Goal: Information Seeking & Learning: Understand process/instructions

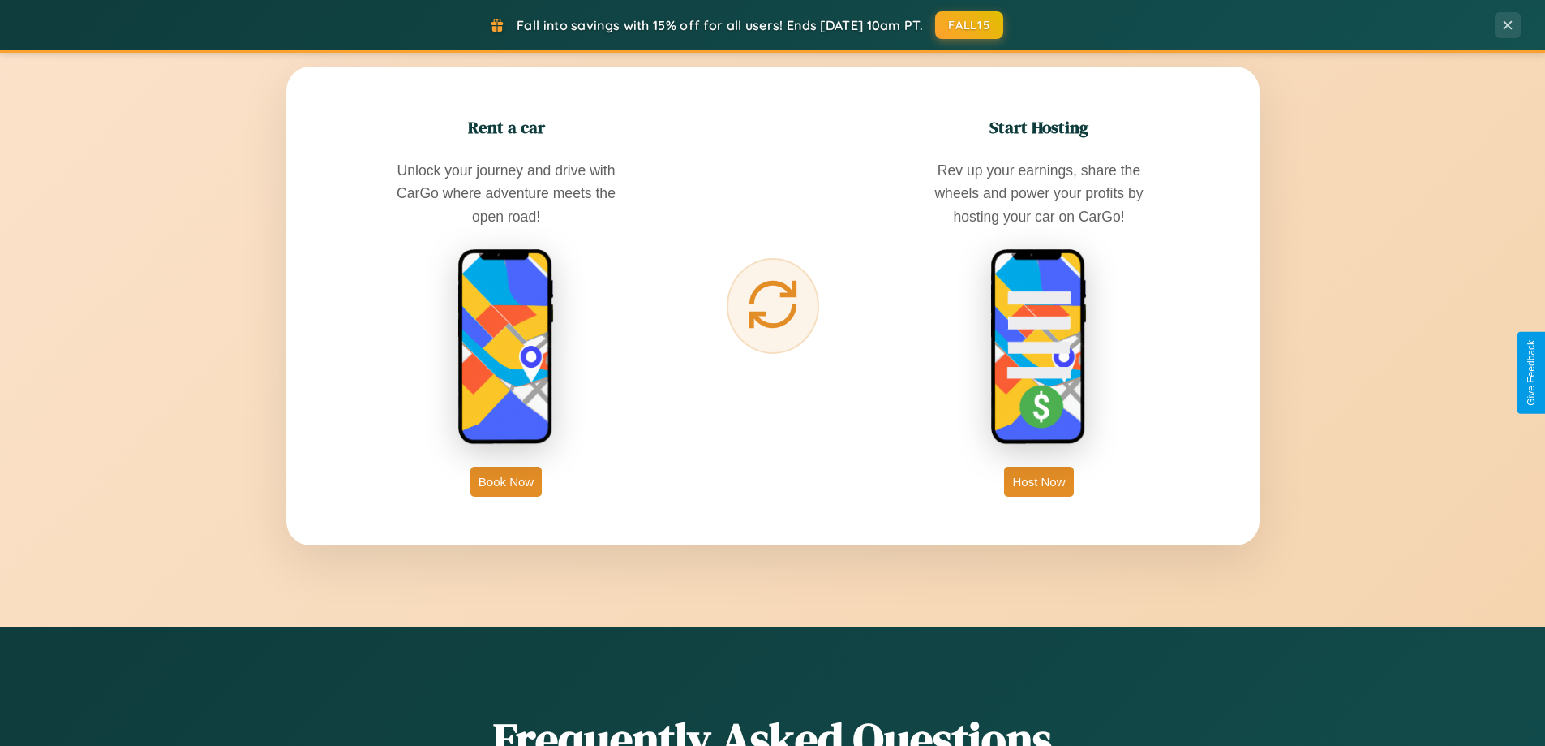
scroll to position [3122, 0]
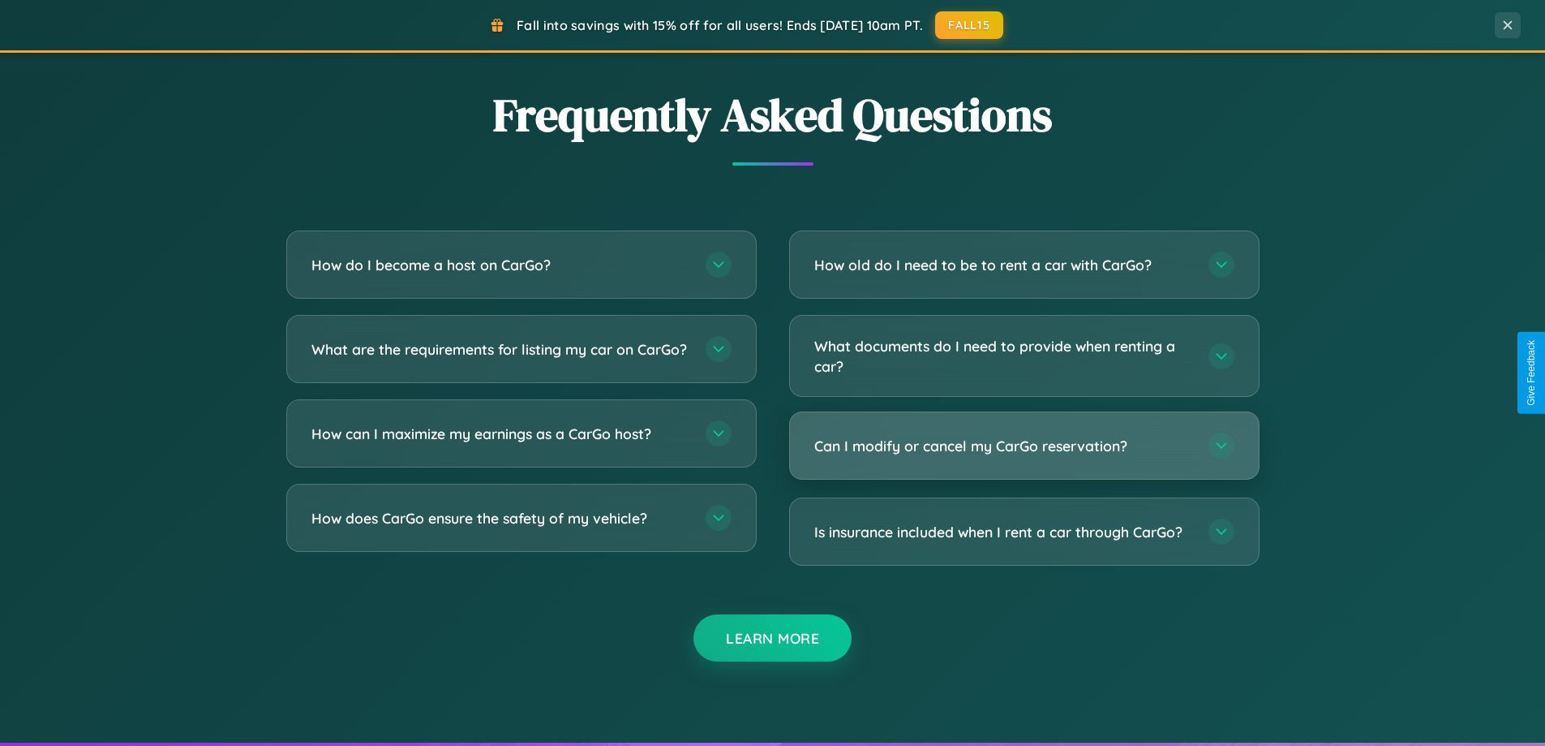
click at [1024, 445] on h3 "Can I modify or cancel my CarGo reservation?" at bounding box center [1003, 446] width 378 height 20
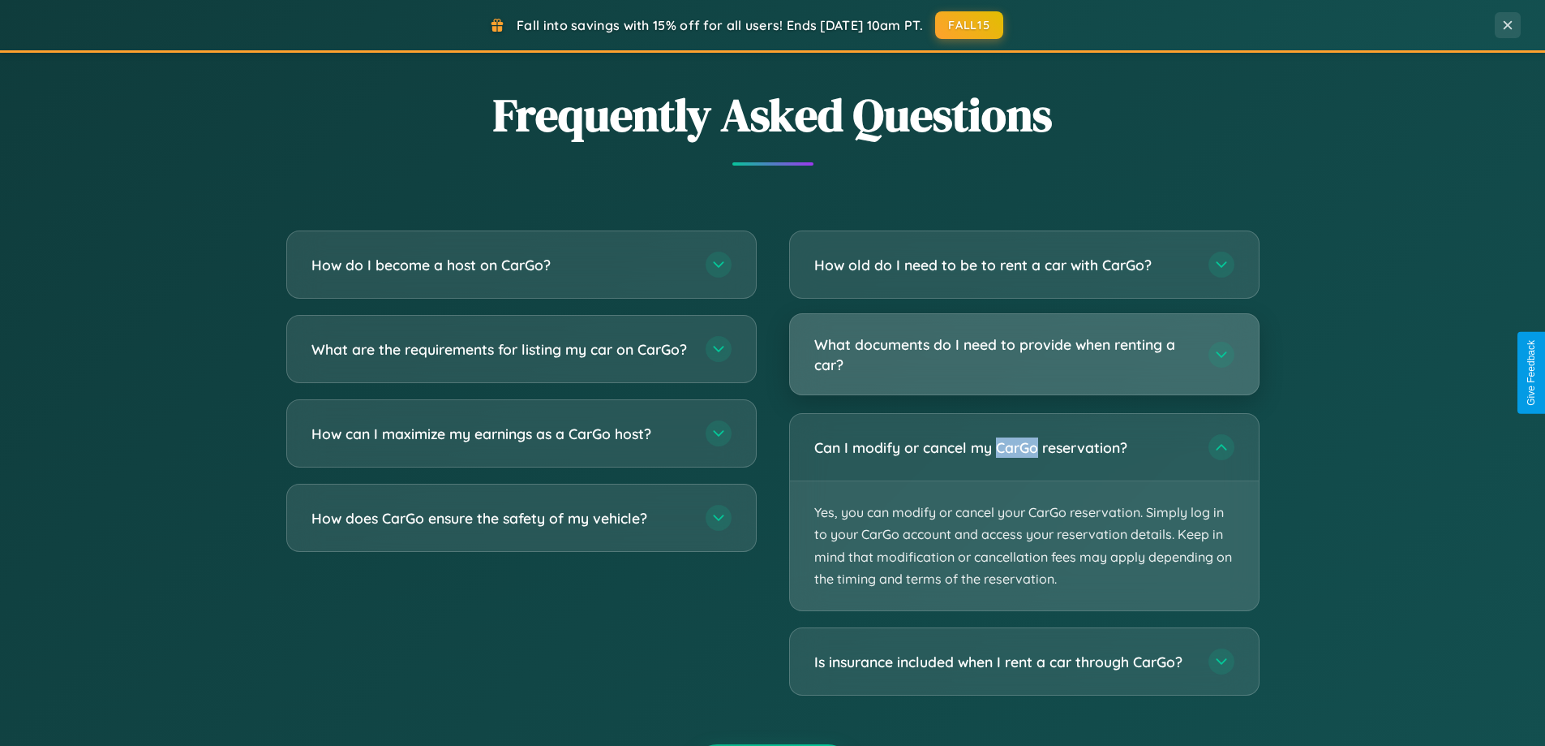
click at [1024, 355] on h3 "What documents do I need to provide when renting a car?" at bounding box center [1003, 354] width 378 height 40
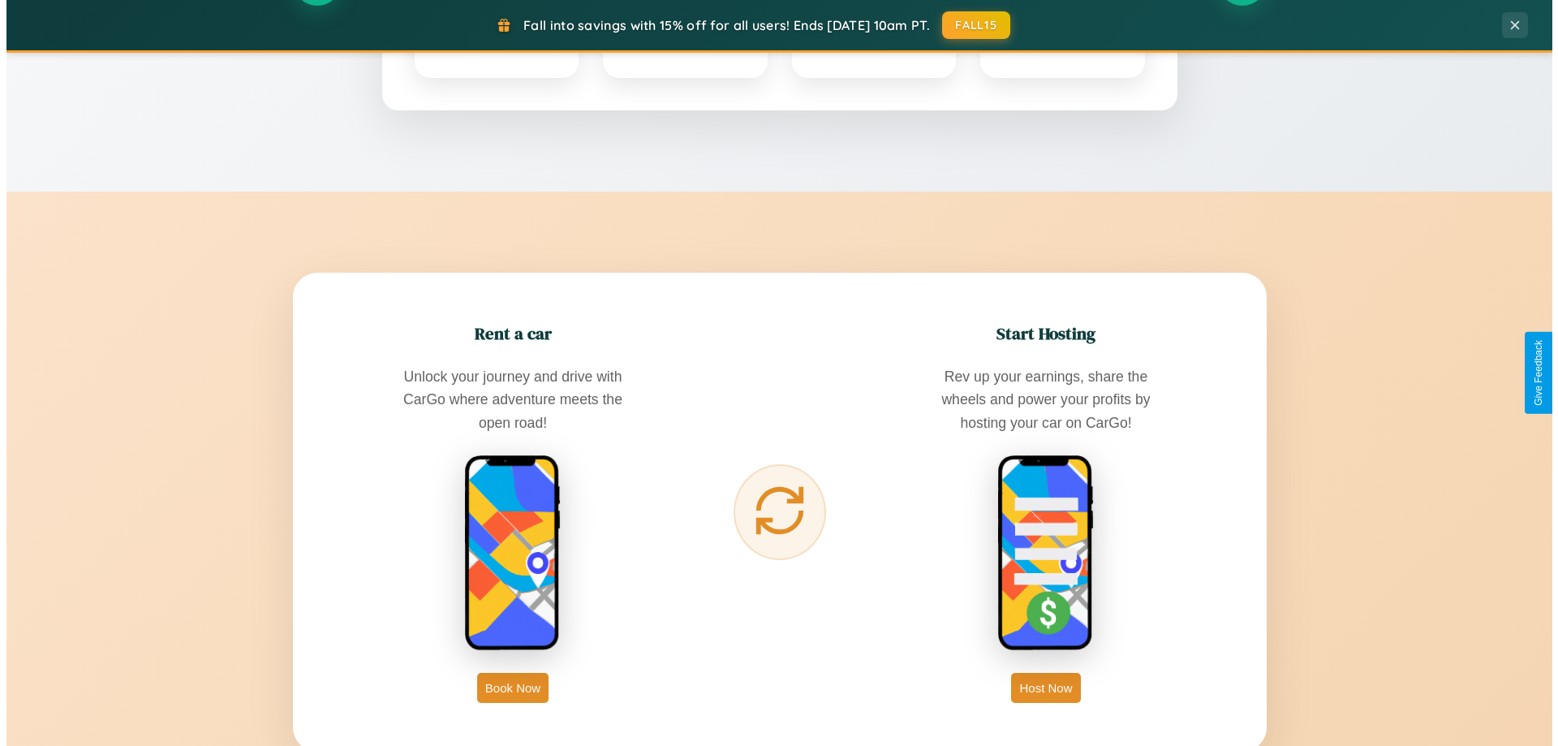
scroll to position [0, 0]
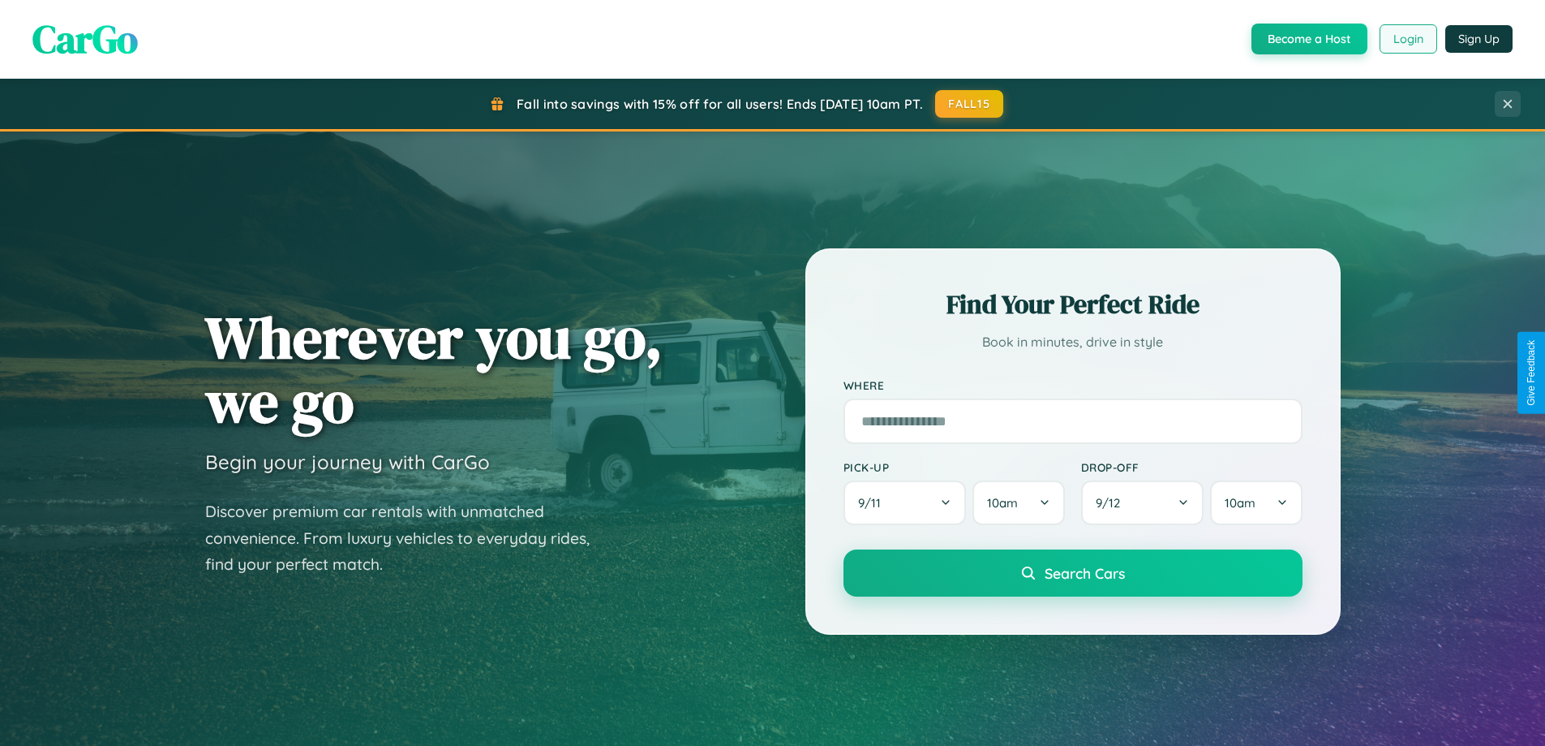
click at [1407, 39] on button "Login" at bounding box center [1409, 38] width 58 height 29
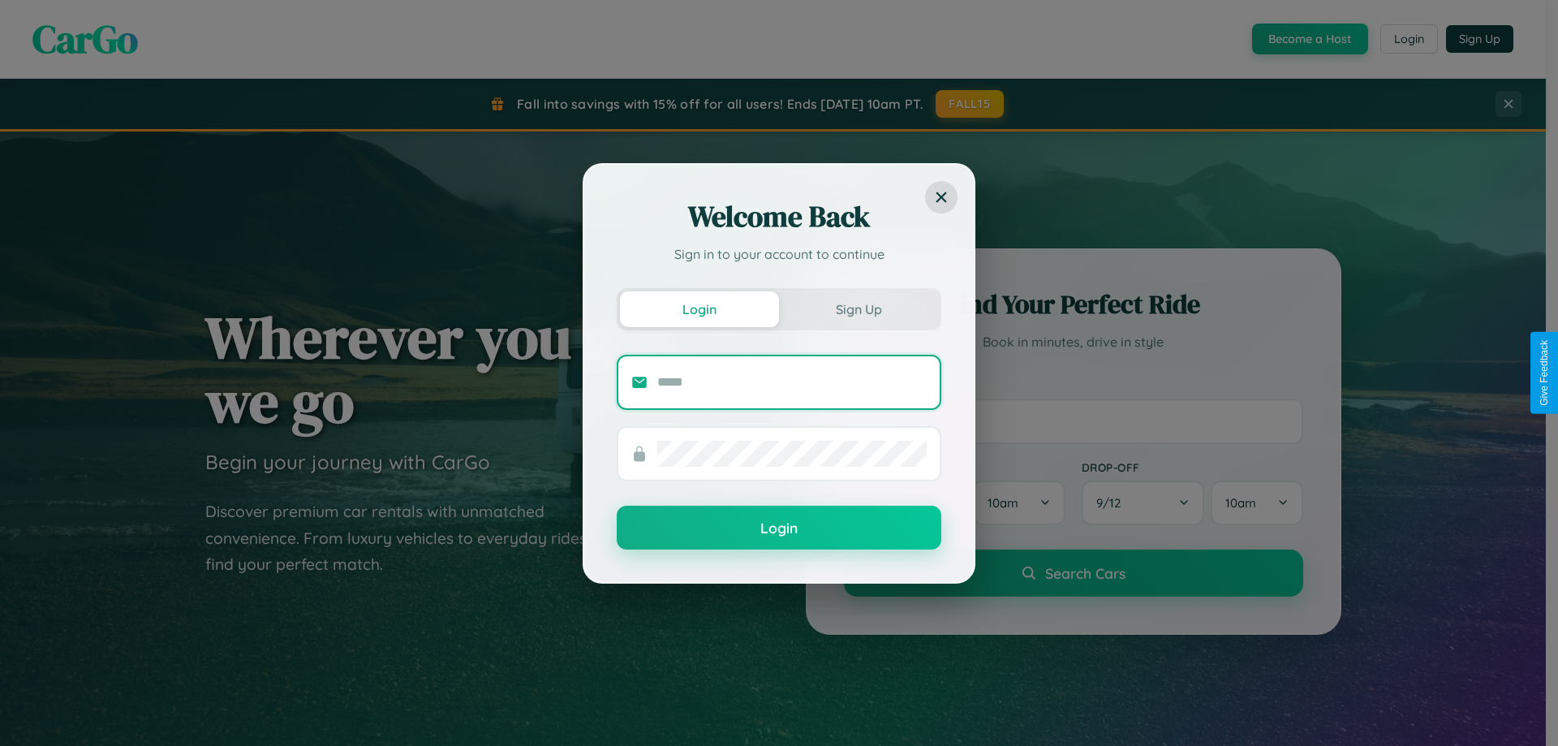
click at [792, 381] on input "text" at bounding box center [791, 382] width 269 height 26
type input "**********"
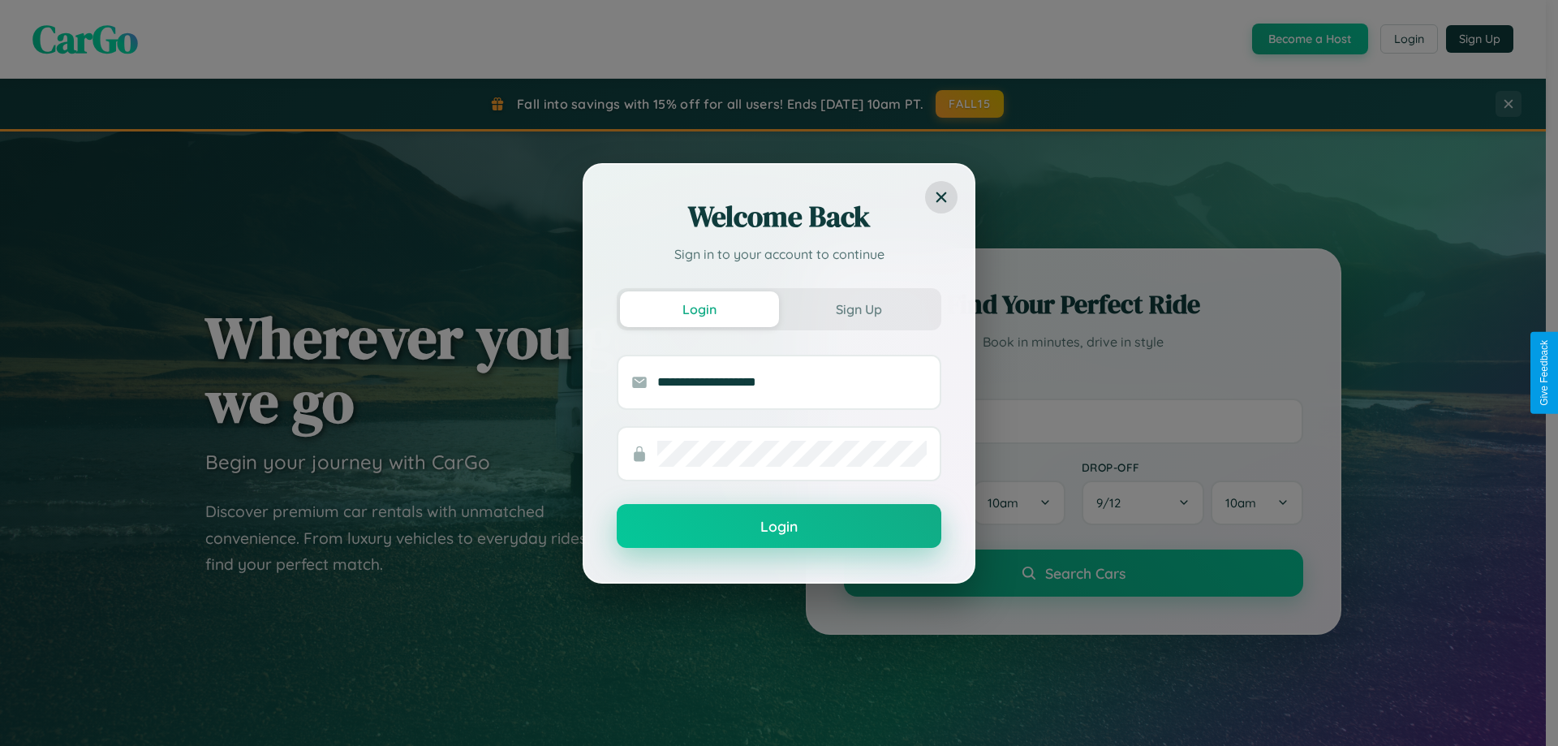
click at [779, 526] on button "Login" at bounding box center [779, 526] width 324 height 44
